Goal: Find specific page/section: Find specific page/section

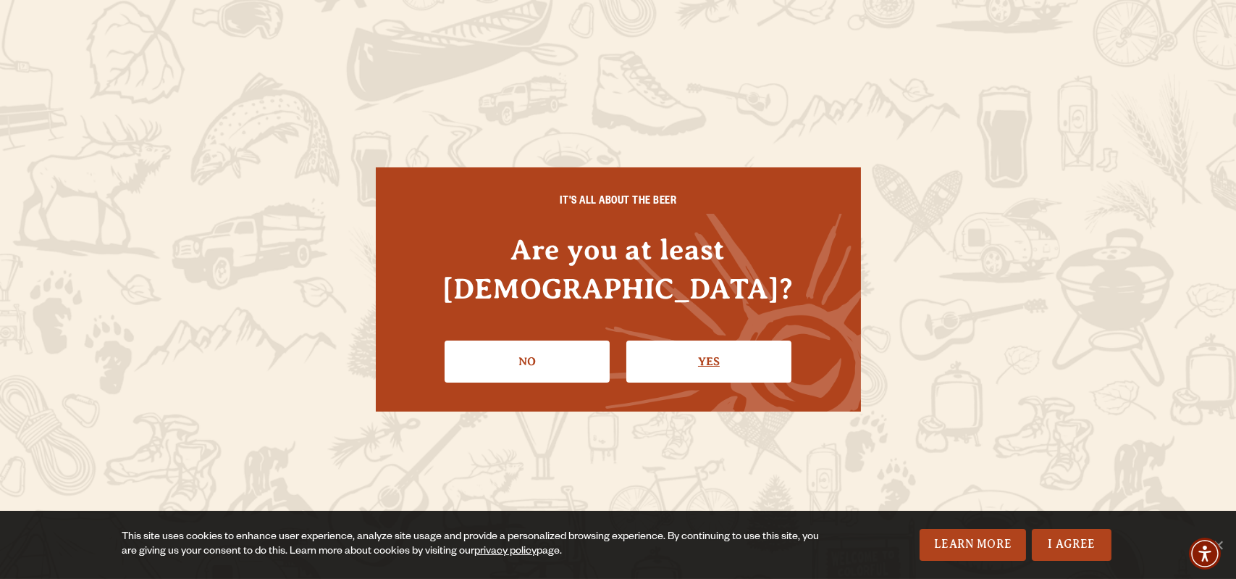
click at [704, 340] on link "Yes" at bounding box center [708, 361] width 165 height 42
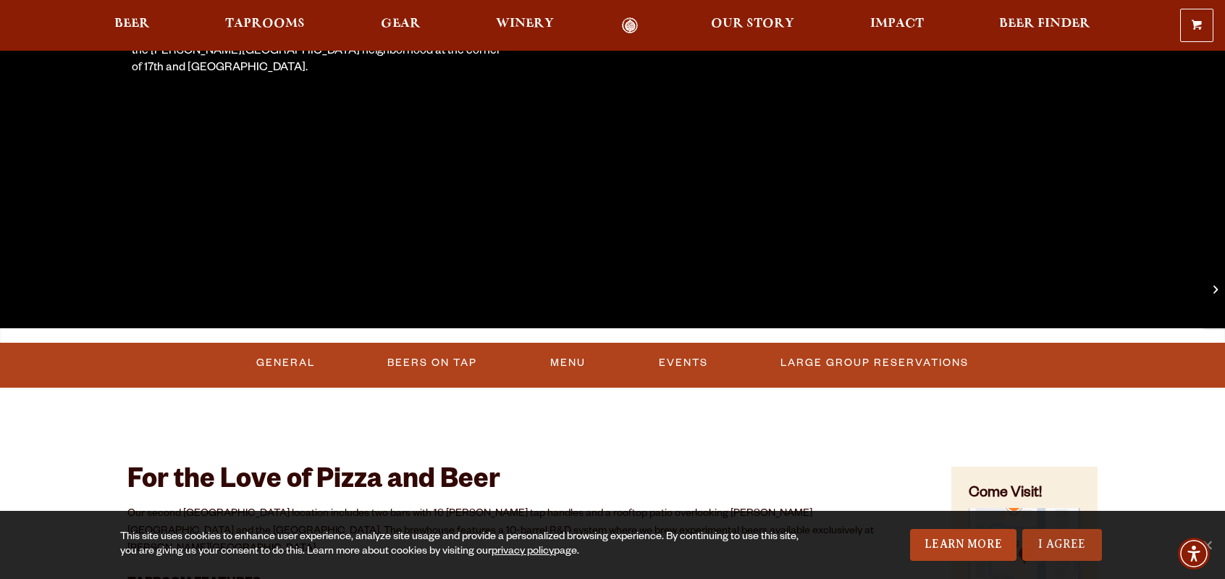
click at [1073, 550] on link "I Agree" at bounding box center [1062, 545] width 80 height 32
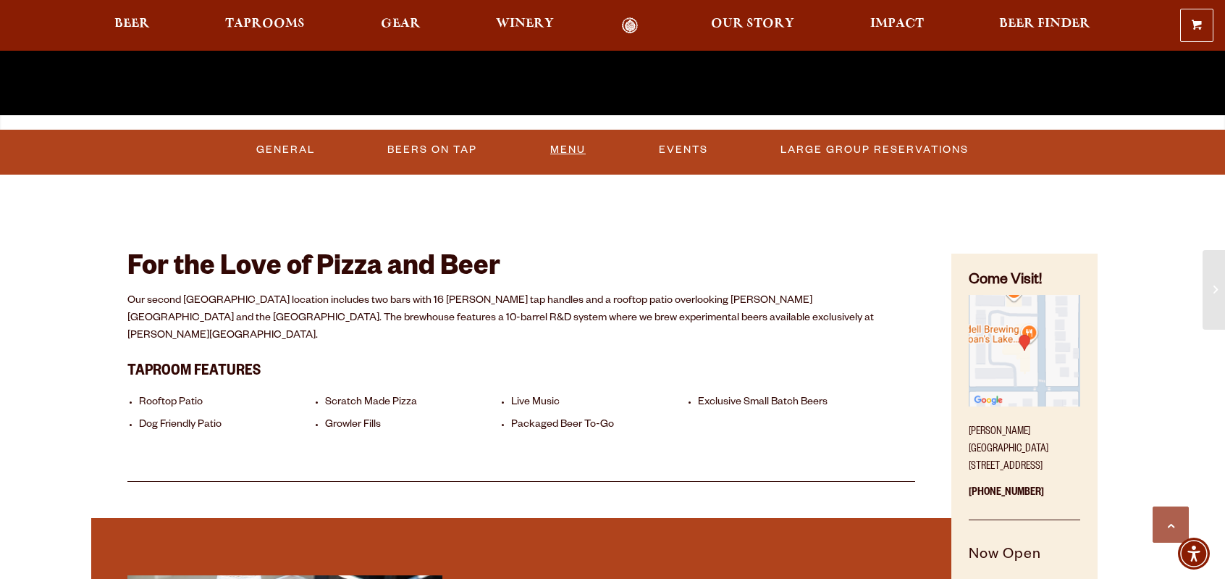
scroll to position [575, 0]
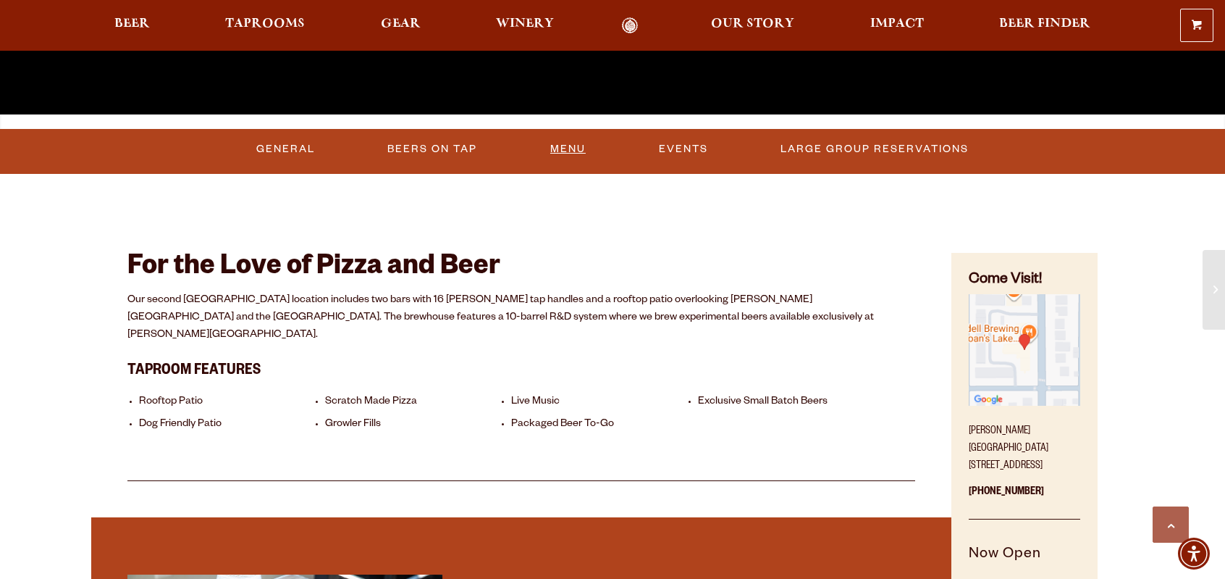
click at [563, 145] on link "Menu" at bounding box center [568, 149] width 47 height 33
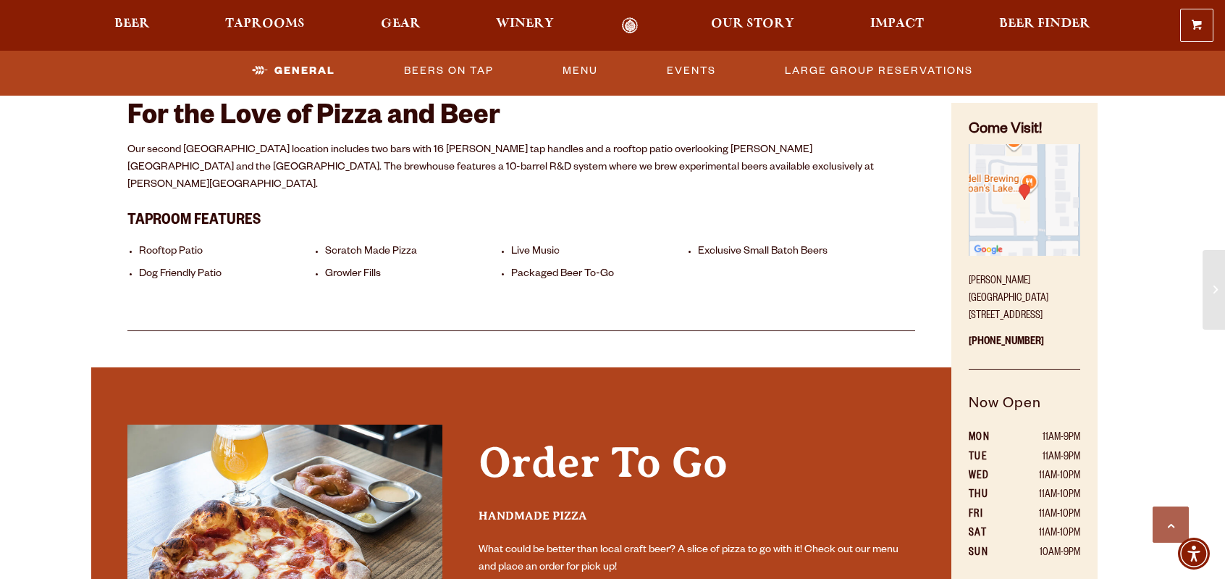
scroll to position [724, 0]
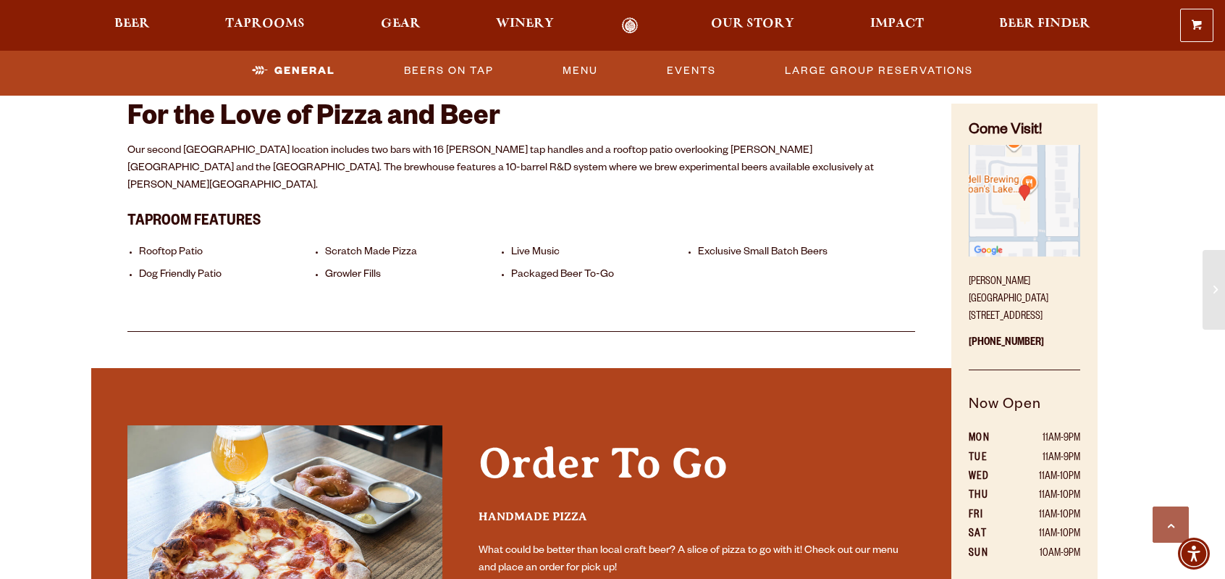
drag, startPoint x: 971, startPoint y: 276, endPoint x: 1011, endPoint y: 306, distance: 50.1
click at [1011, 306] on p "Sloan’s Lake Brewhouse 1625 Perry St. Denver, CO 80204" at bounding box center [1025, 295] width 112 height 61
drag, startPoint x: 970, startPoint y: 285, endPoint x: 1008, endPoint y: 311, distance: 46.4
click at [1008, 311] on p "Sloan’s Lake Brewhouse 1625 Perry St. Denver, CO 80204" at bounding box center [1025, 295] width 112 height 61
copy p "Sloan’s Lake Brewhouse 1625 Perry St. Denver, CO 80204"
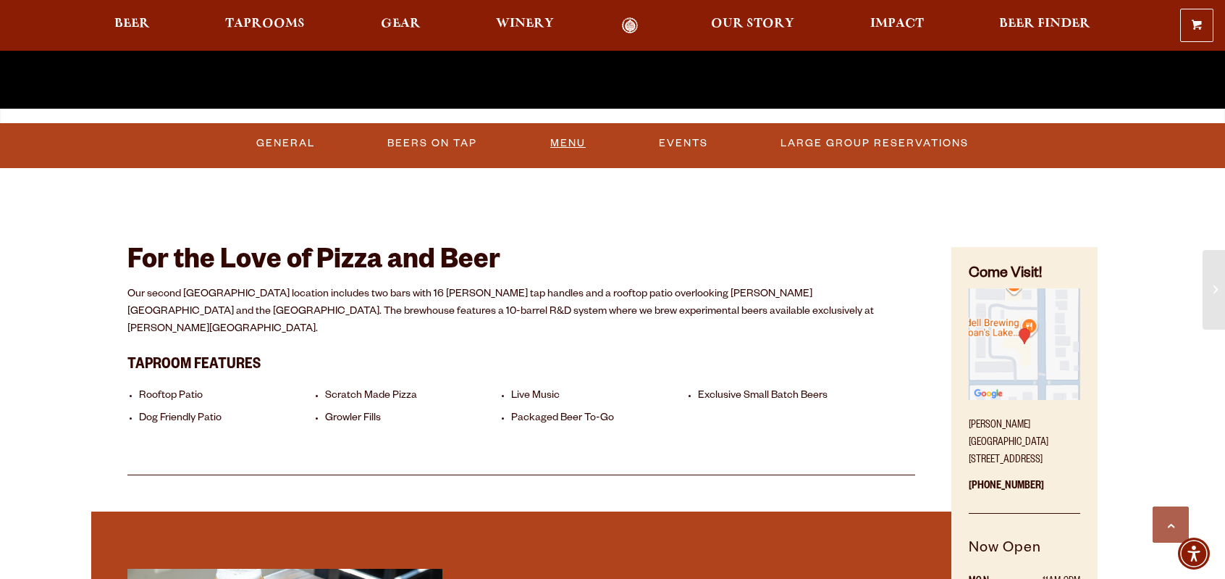
scroll to position [580, 0]
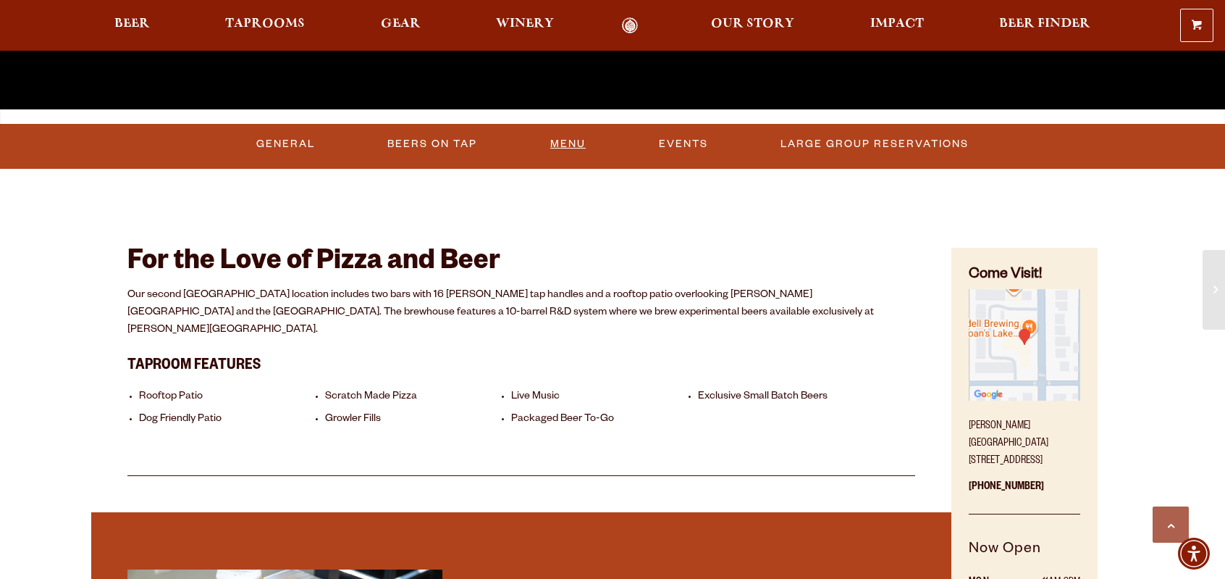
click at [570, 148] on link "Menu" at bounding box center [568, 143] width 47 height 33
